Goal: Information Seeking & Learning: Find specific fact

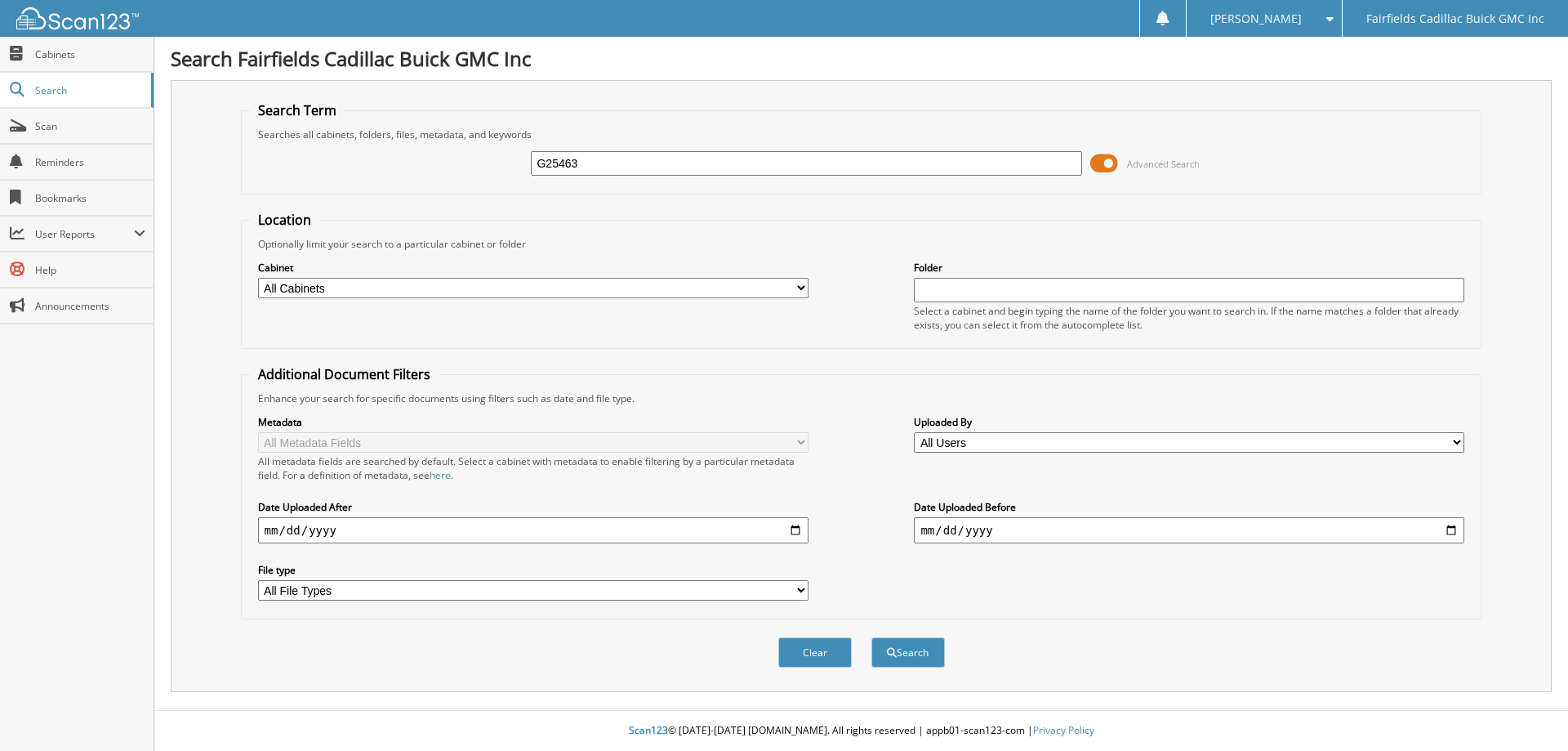
type input "G25463"
click at [1105, 161] on span at bounding box center [1103, 163] width 28 height 25
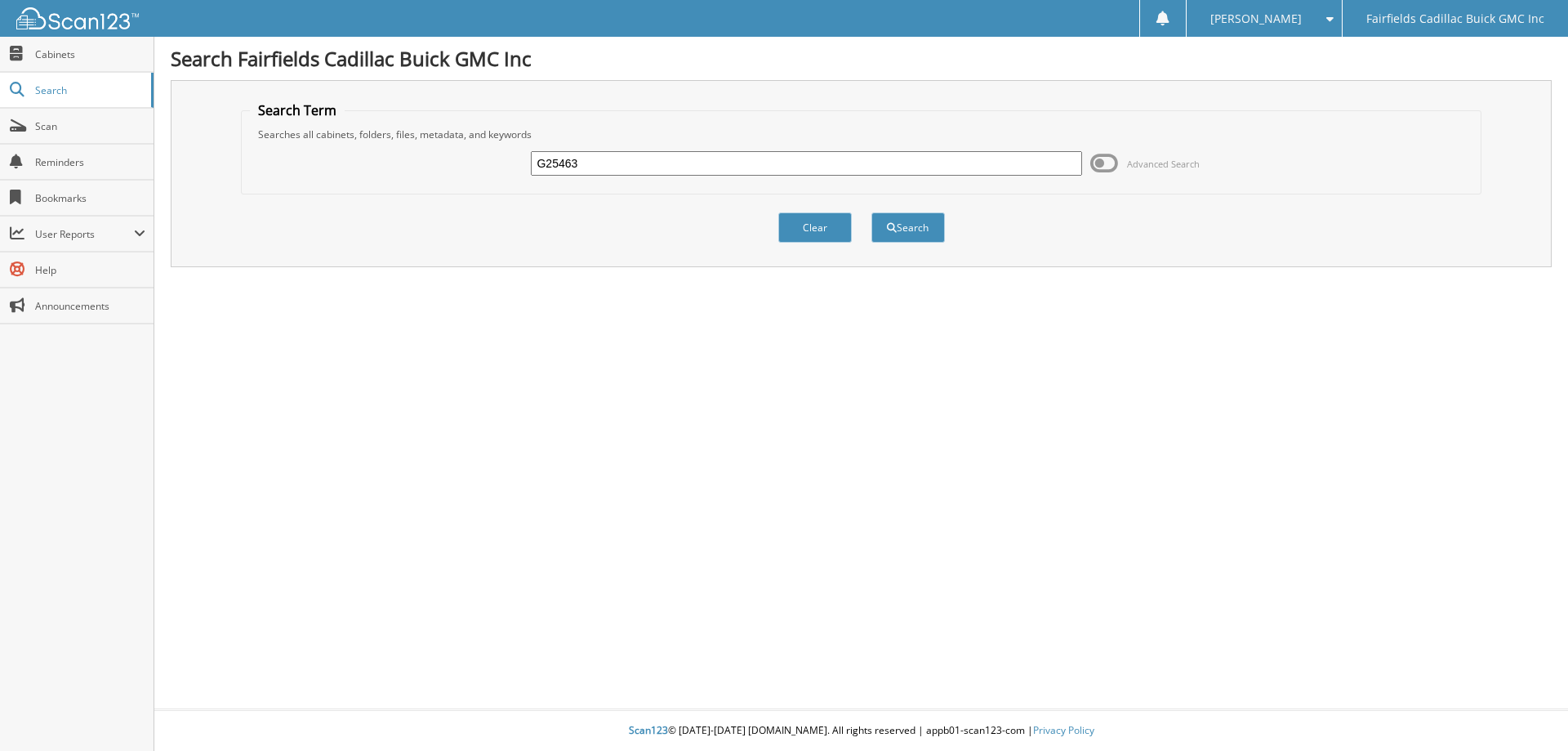
click at [709, 162] on input "G25463" at bounding box center [806, 163] width 550 height 25
click at [871, 212] on button "Search" at bounding box center [908, 227] width 74 height 30
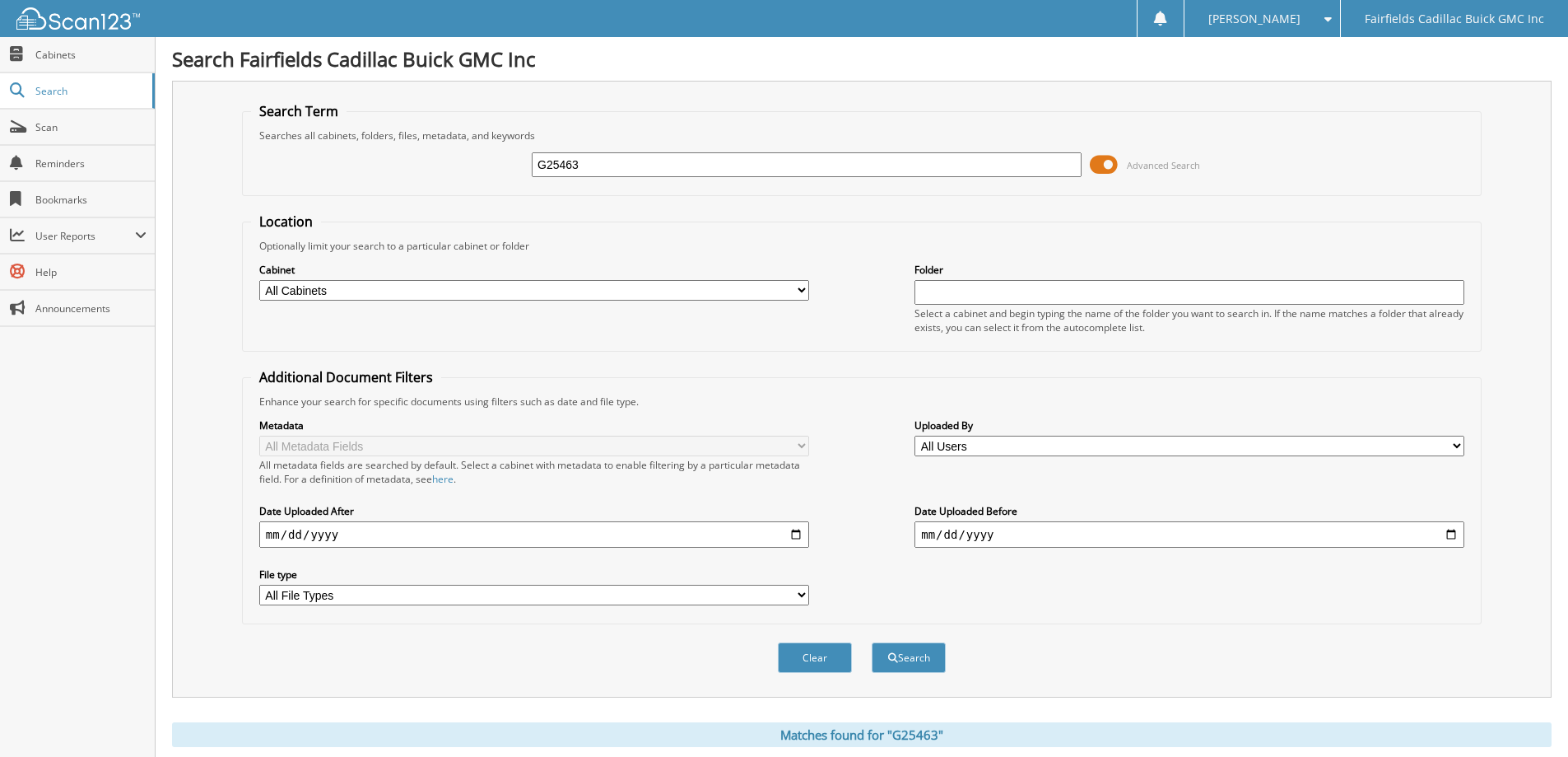
click at [1092, 162] on span at bounding box center [1103, 165] width 28 height 25
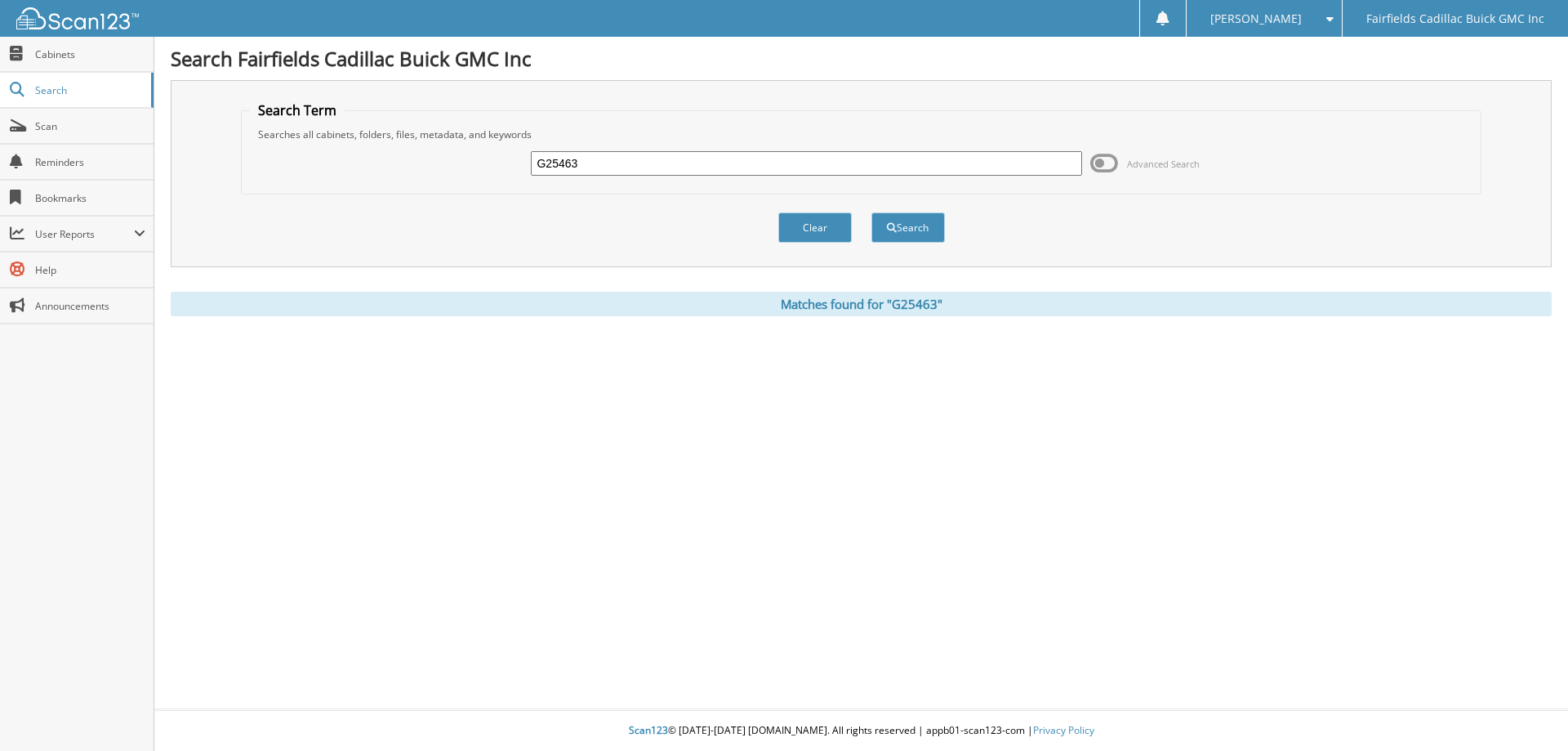
click at [456, 163] on div "G25463 Advanced Search" at bounding box center [862, 163] width 1223 height 44
paste input "48"
type input "G25448"
click at [871, 212] on button "Search" at bounding box center [908, 227] width 74 height 30
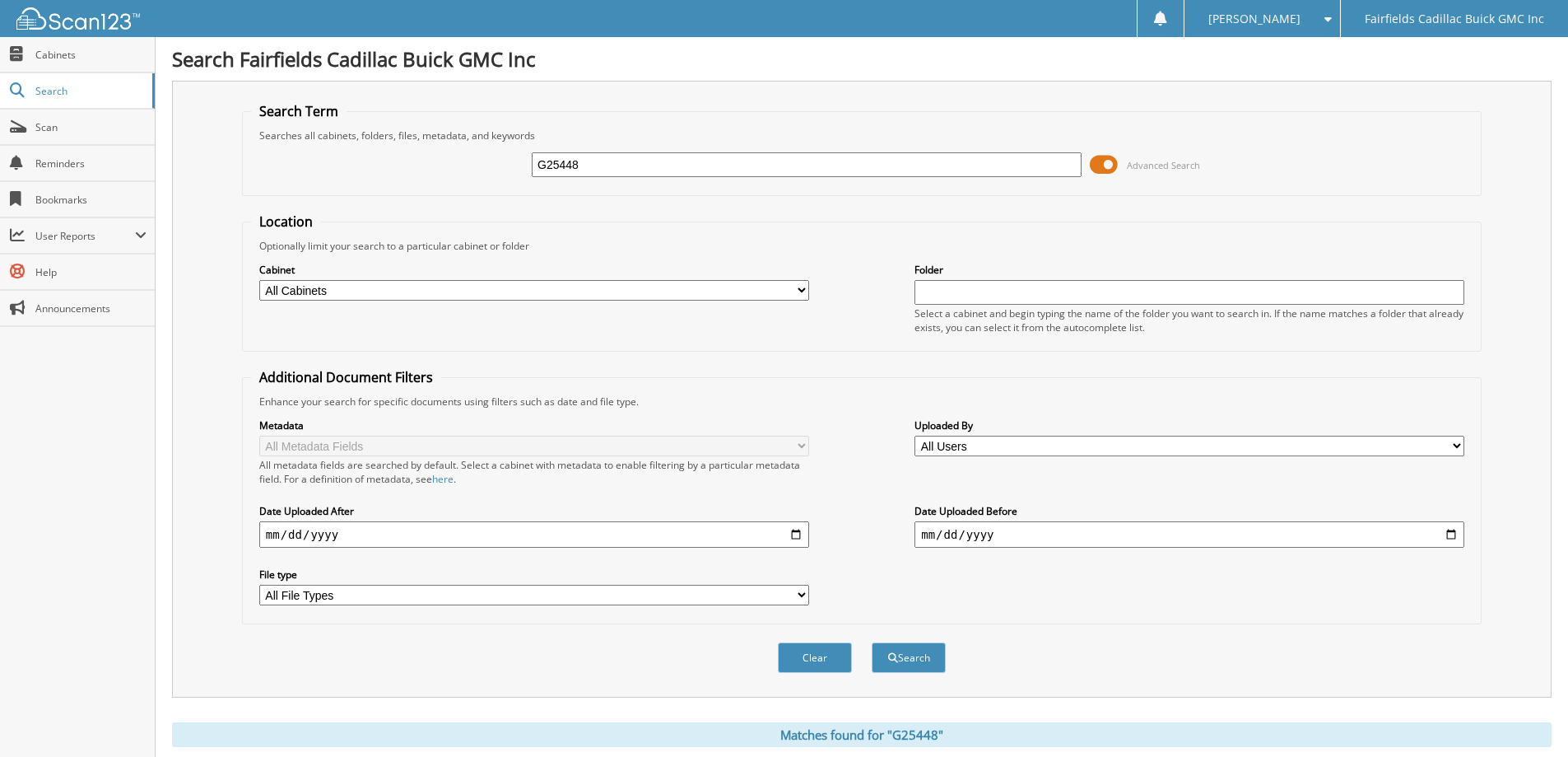
click at [1098, 162] on span at bounding box center [1103, 165] width 28 height 25
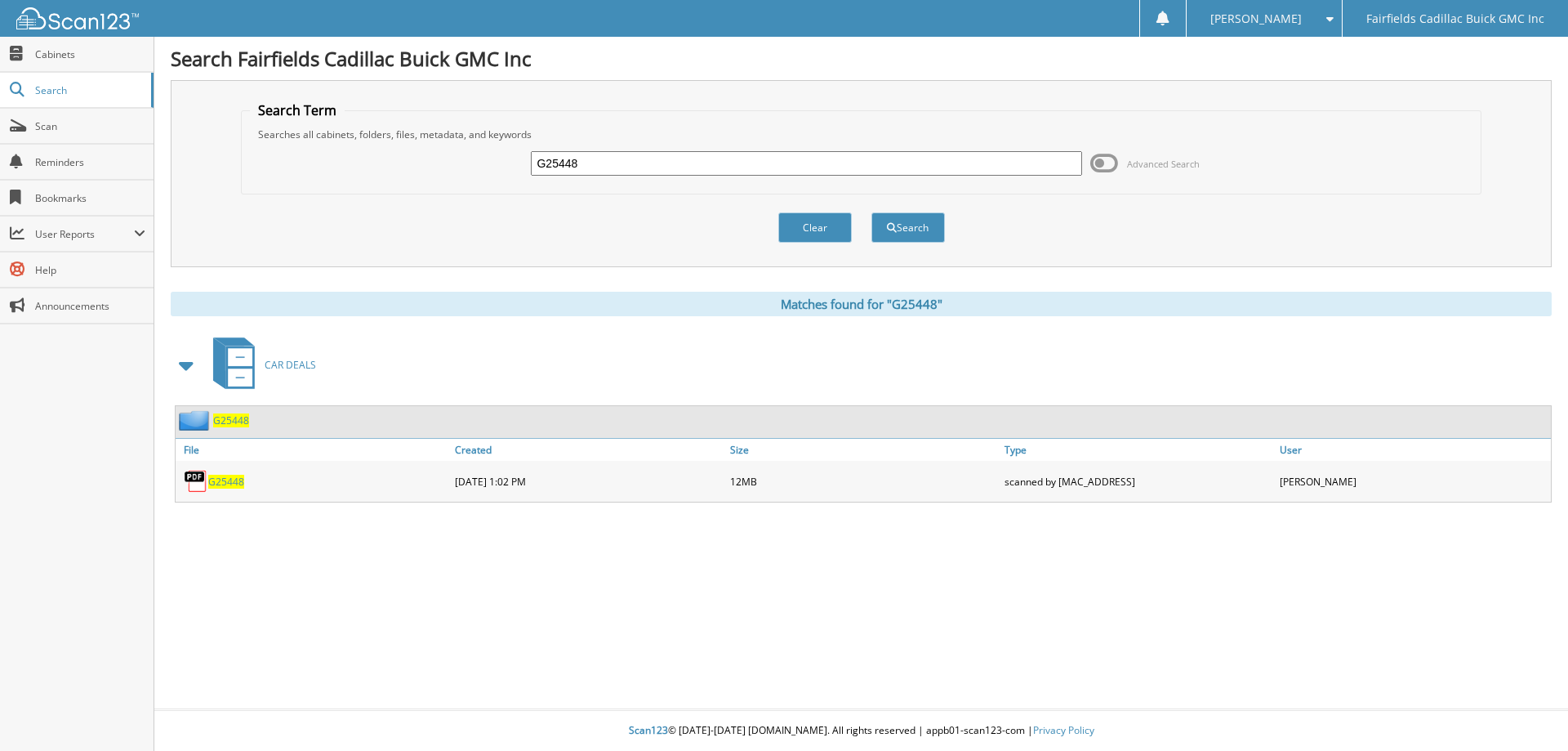
click at [228, 480] on span "G25448" at bounding box center [226, 482] width 35 height 14
